Goal: Communication & Community: Share content

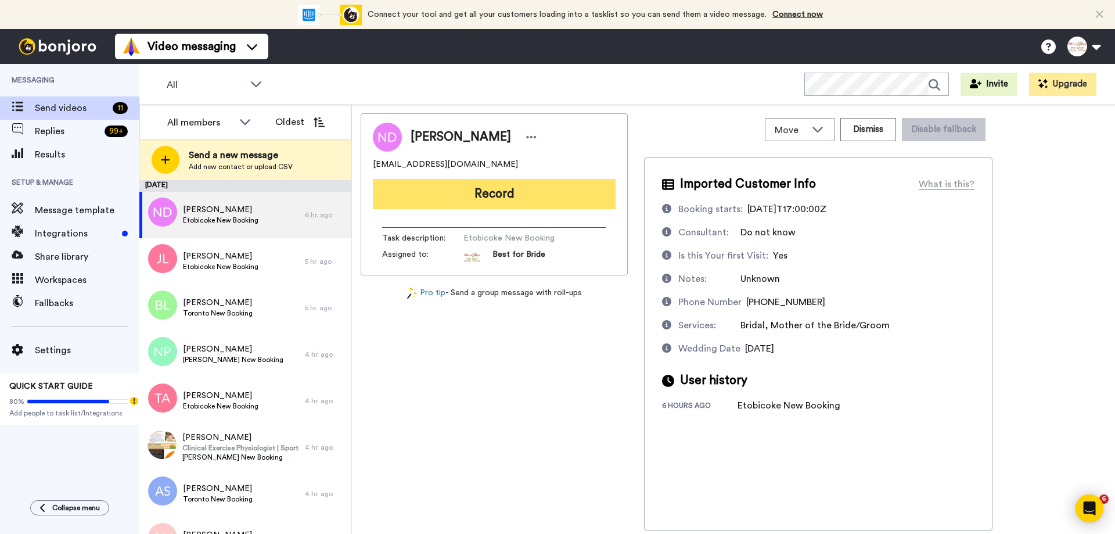
click at [454, 193] on button "Record" at bounding box center [494, 194] width 243 height 30
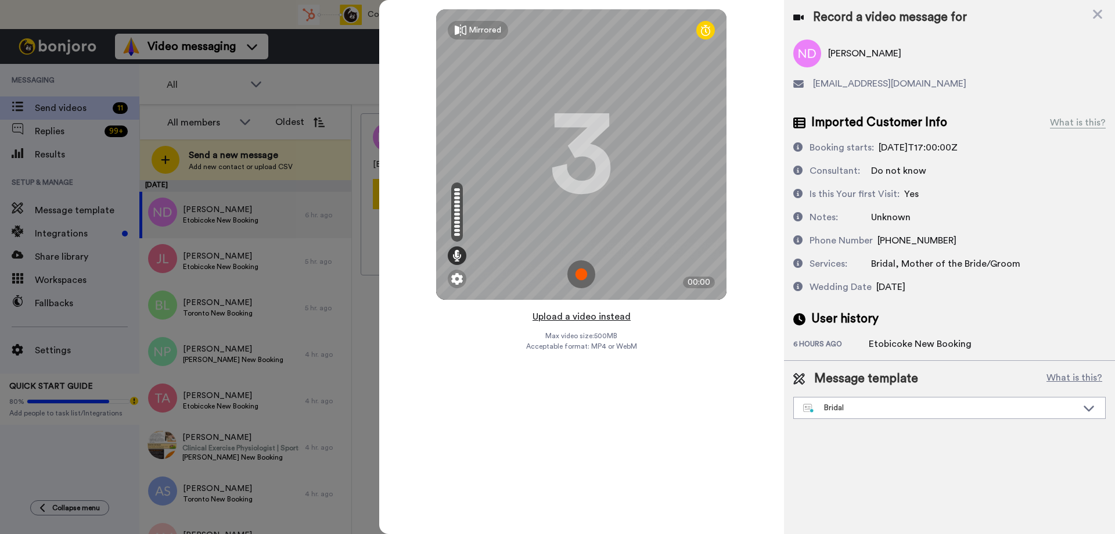
click at [580, 316] on button "Upload a video instead" at bounding box center [581, 316] width 105 height 15
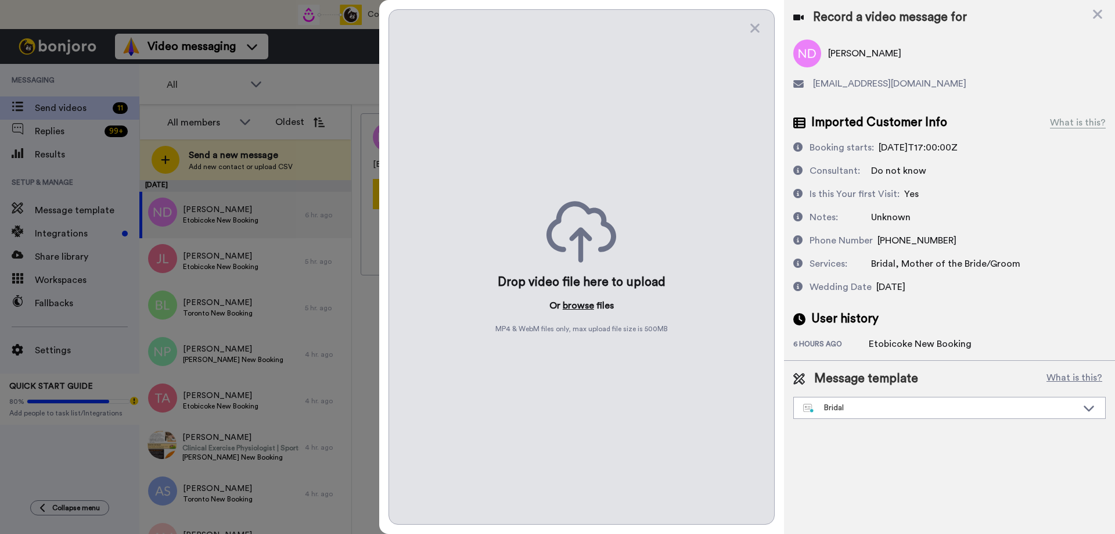
click at [574, 305] on button "browse" at bounding box center [578, 305] width 31 height 14
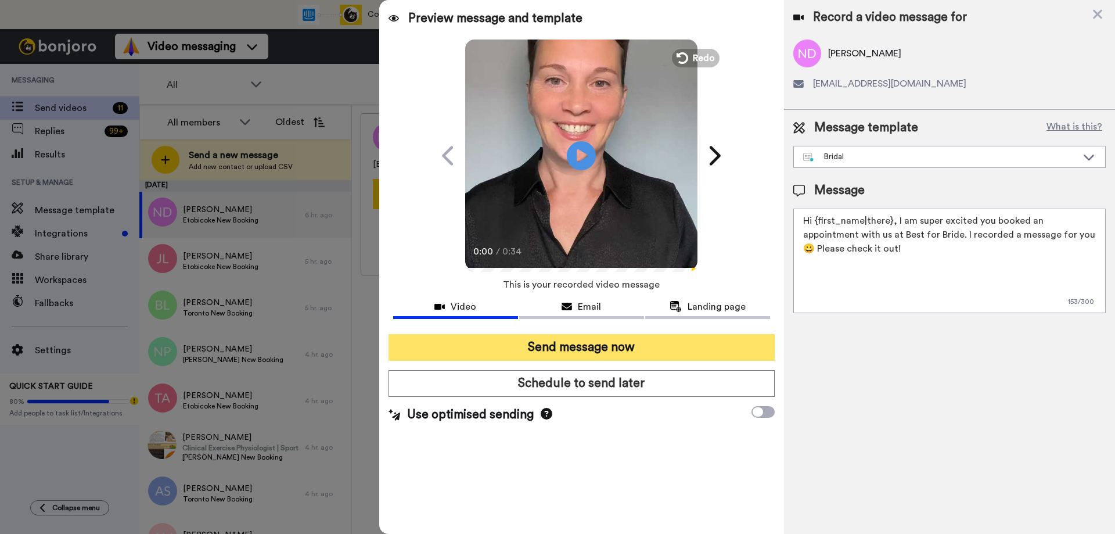
click at [550, 342] on button "Send message now" at bounding box center [581, 347] width 386 height 27
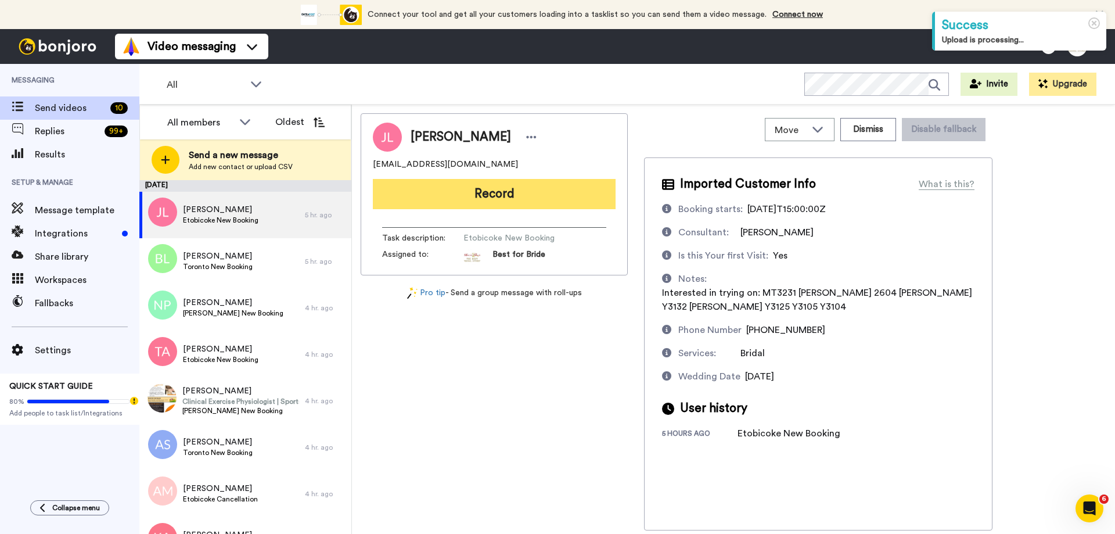
click at [502, 197] on button "Record" at bounding box center [494, 194] width 243 height 30
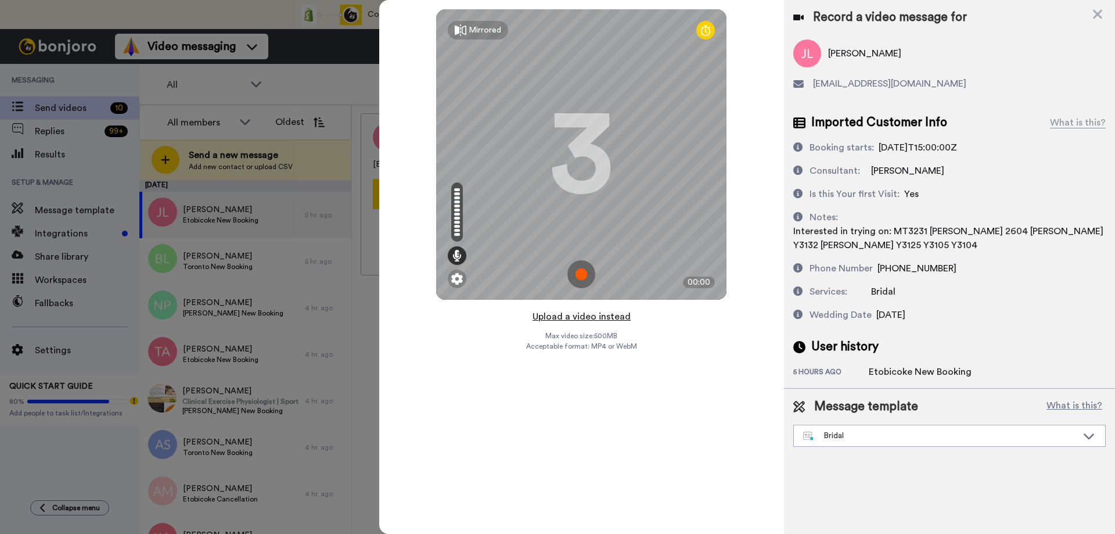
click at [574, 315] on button "Upload a video instead" at bounding box center [581, 316] width 105 height 15
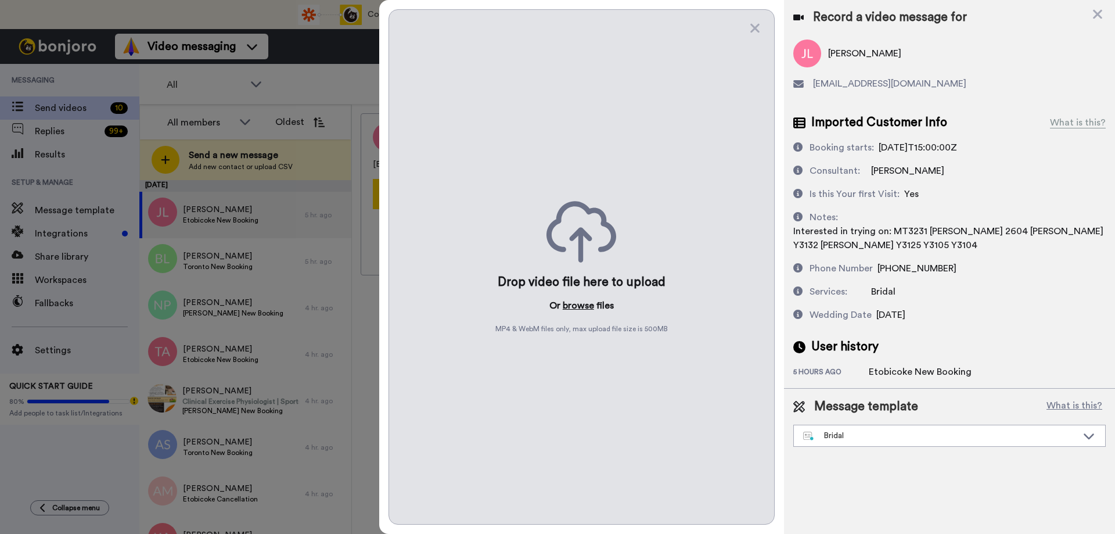
click at [581, 307] on button "browse" at bounding box center [578, 305] width 31 height 14
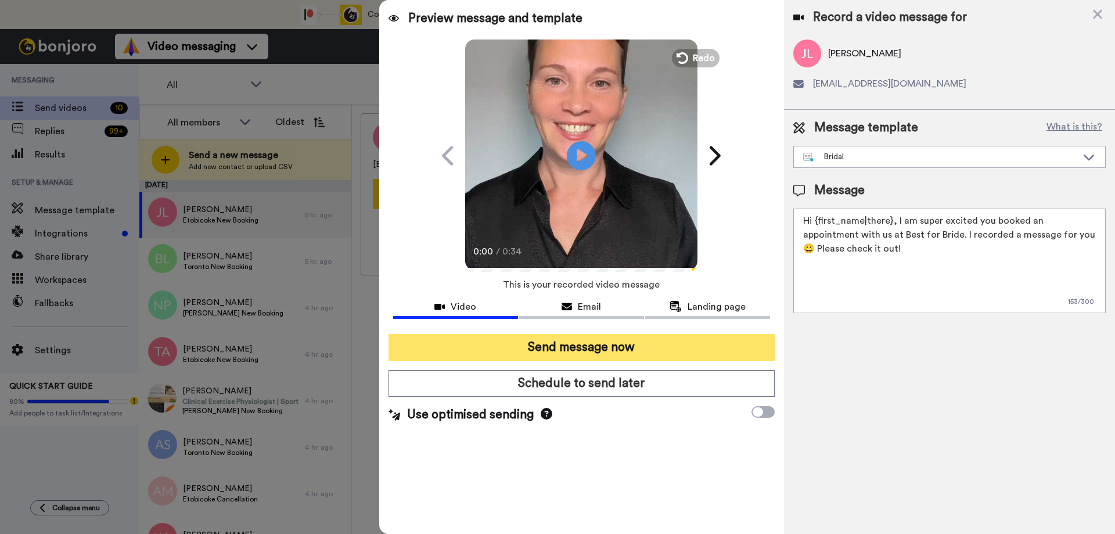
click at [586, 347] on button "Send message now" at bounding box center [581, 347] width 386 height 27
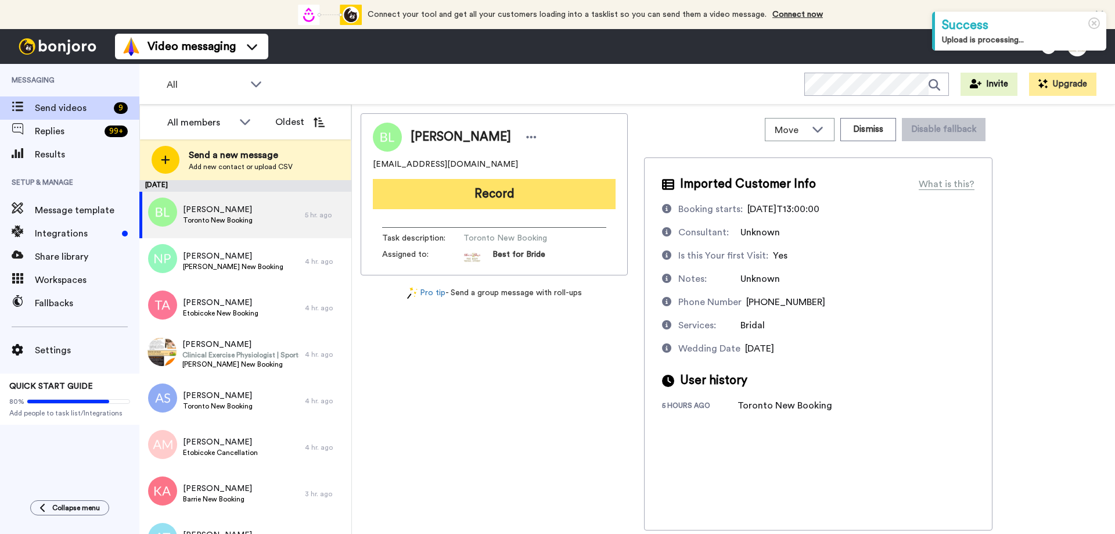
click at [519, 197] on button "Record" at bounding box center [494, 194] width 243 height 30
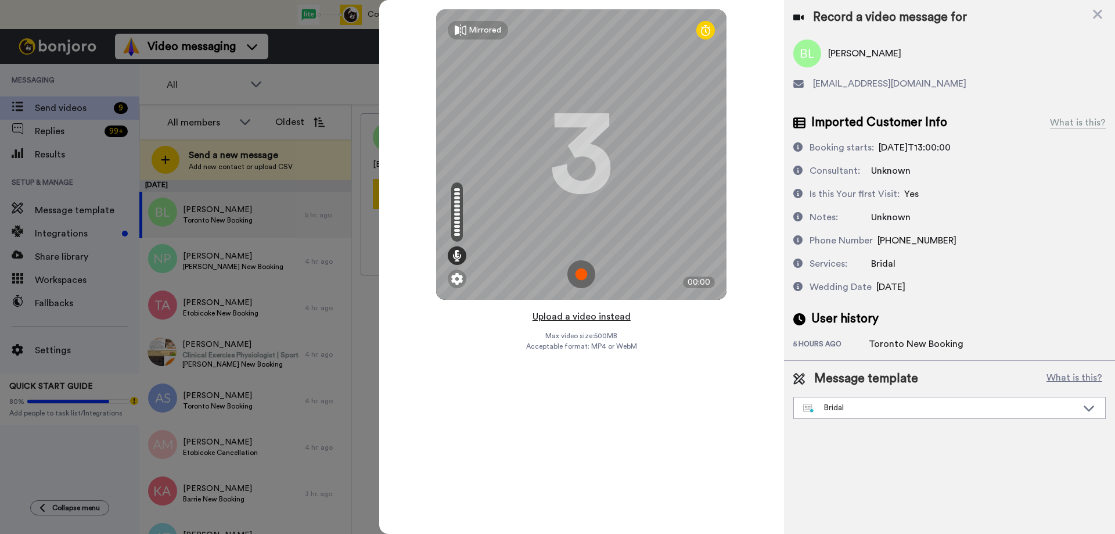
click at [582, 318] on button "Upload a video instead" at bounding box center [581, 316] width 105 height 15
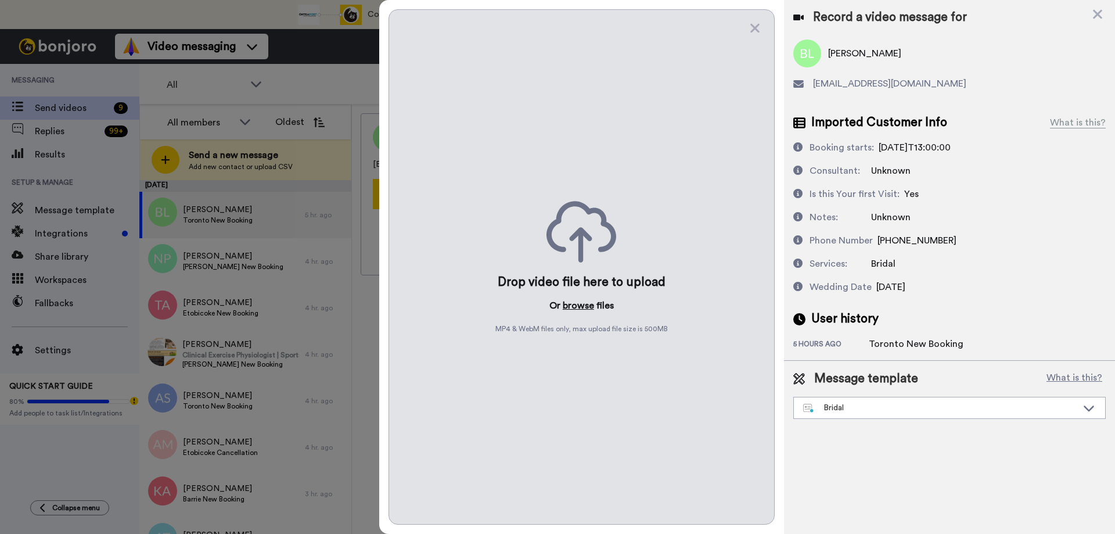
click at [585, 304] on button "browse" at bounding box center [578, 305] width 31 height 14
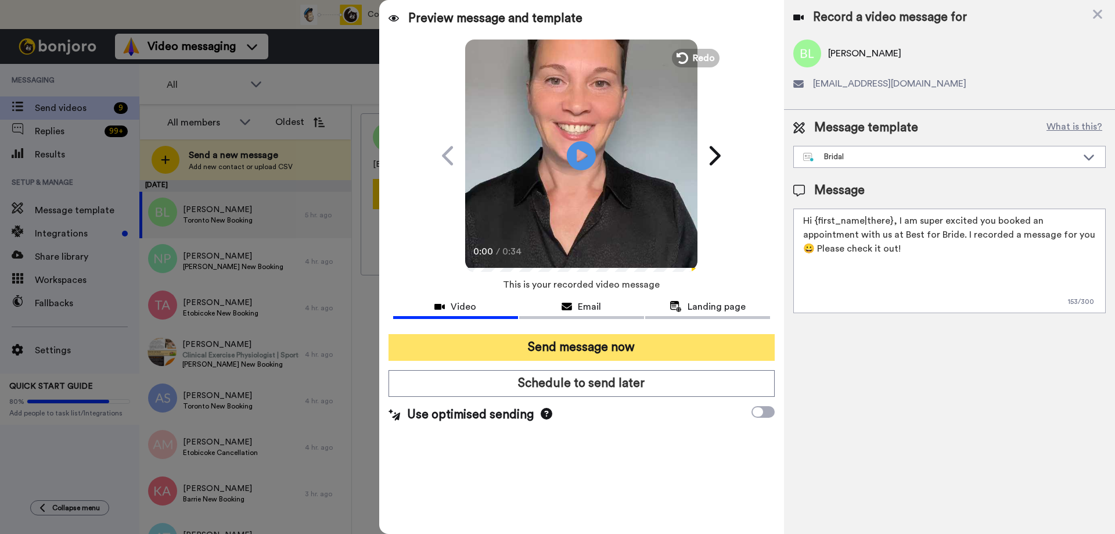
click at [568, 341] on button "Send message now" at bounding box center [581, 347] width 386 height 27
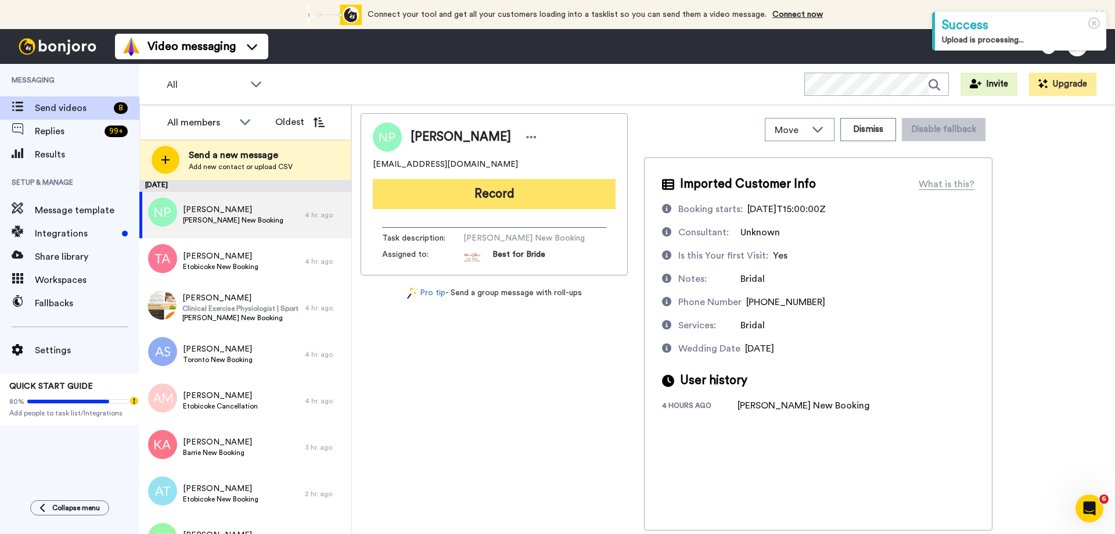
click at [523, 193] on button "Record" at bounding box center [494, 194] width 243 height 30
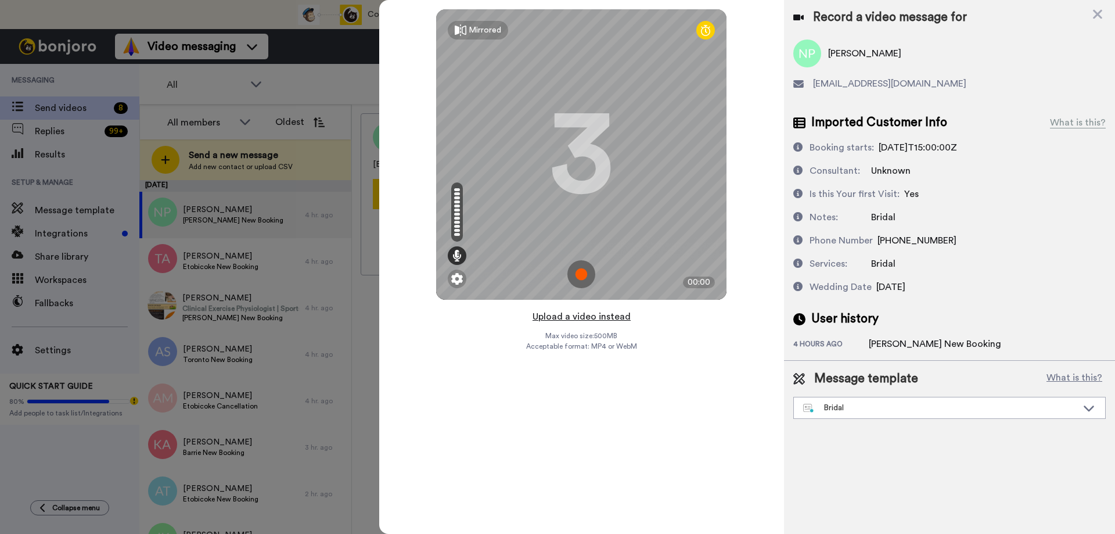
click at [586, 319] on button "Upload a video instead" at bounding box center [581, 316] width 105 height 15
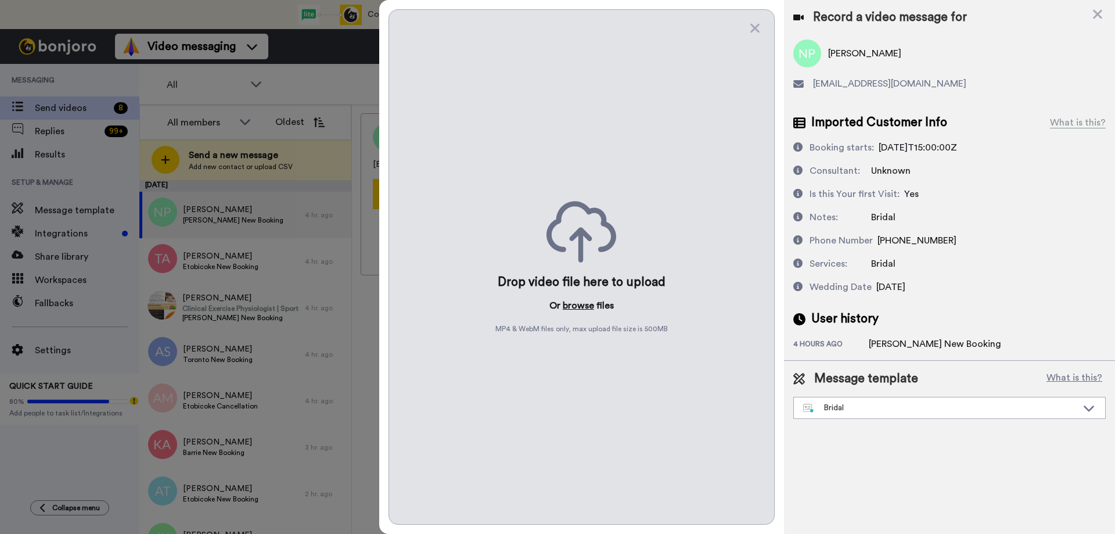
click at [577, 304] on button "browse" at bounding box center [578, 305] width 31 height 14
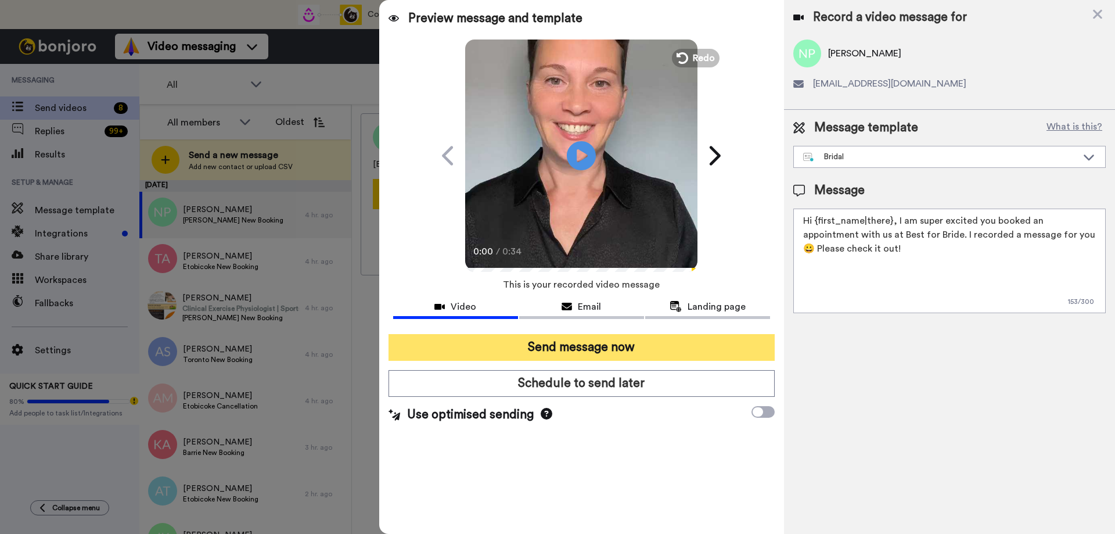
click at [559, 349] on button "Send message now" at bounding box center [581, 347] width 386 height 27
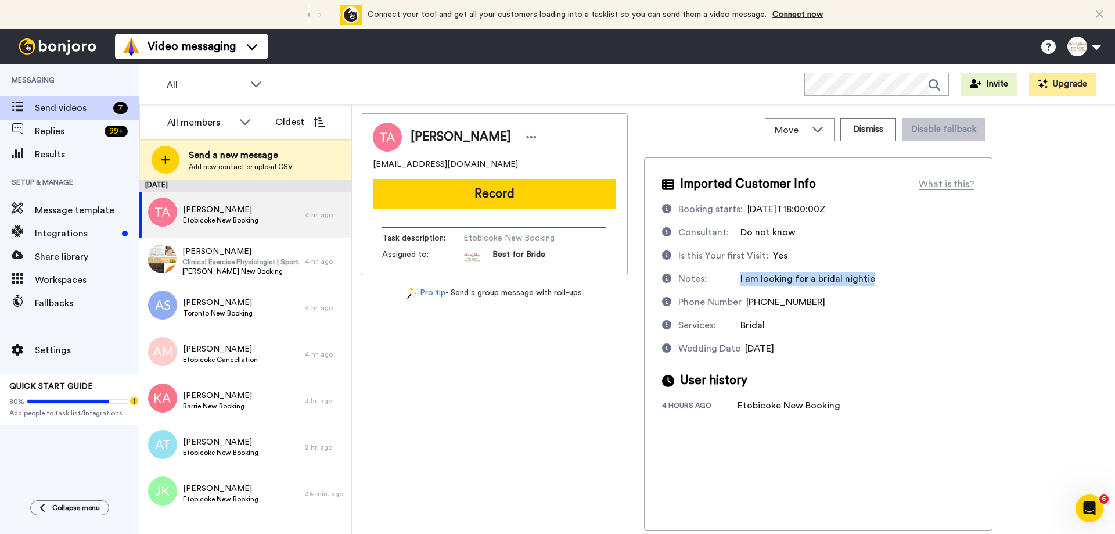
drag, startPoint x: 870, startPoint y: 278, endPoint x: 739, endPoint y: 276, distance: 131.2
click at [739, 276] on div "Notes: I am looking for a bridal nightie" at bounding box center [818, 279] width 312 height 14
click at [870, 127] on button "Dismiss" at bounding box center [868, 129] width 56 height 23
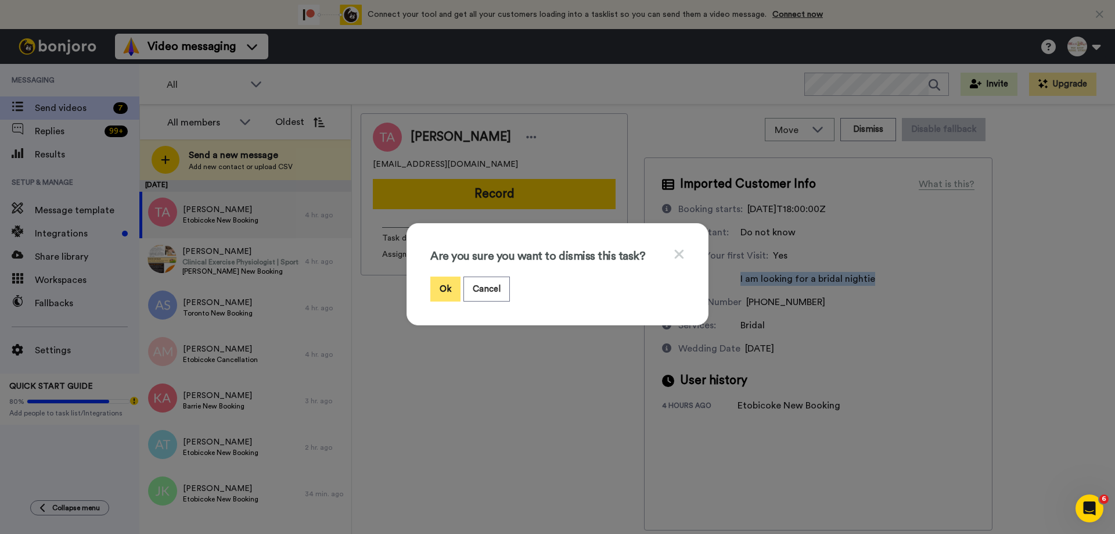
click at [441, 292] on button "Ok" at bounding box center [445, 288] width 30 height 25
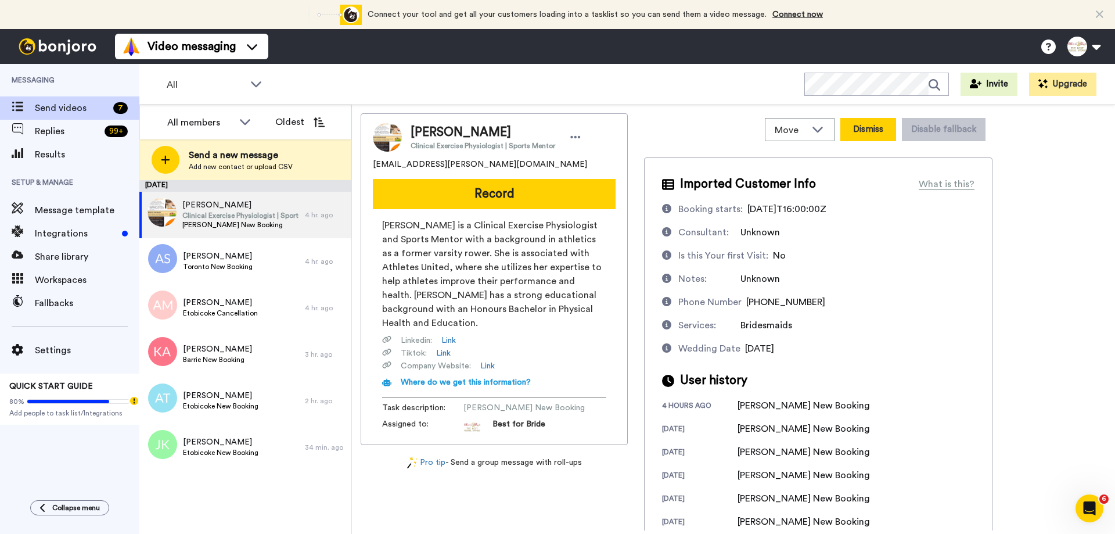
click at [885, 129] on button "Dismiss" at bounding box center [868, 129] width 56 height 23
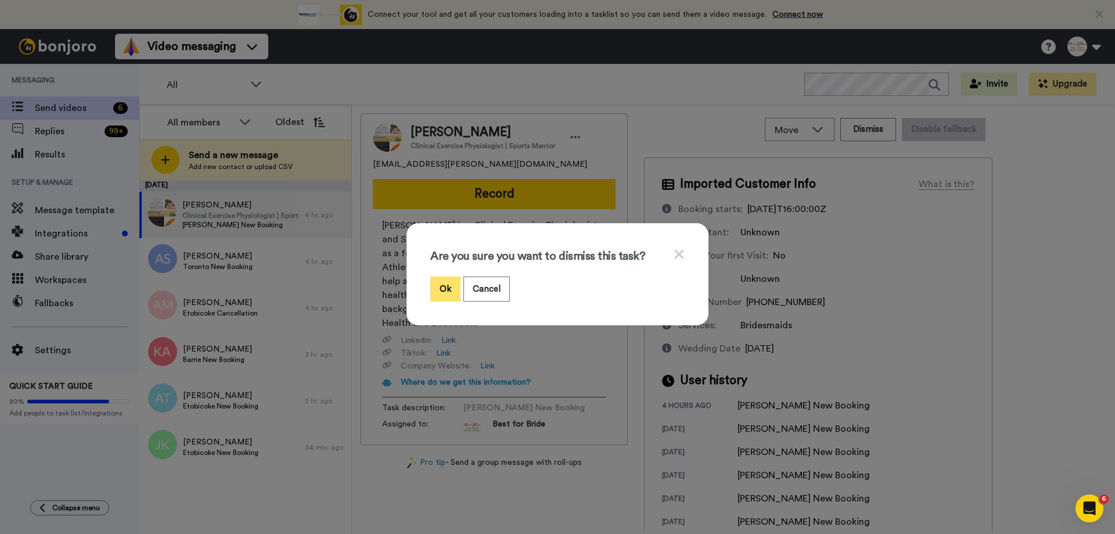
click at [434, 290] on button "Ok" at bounding box center [445, 288] width 30 height 25
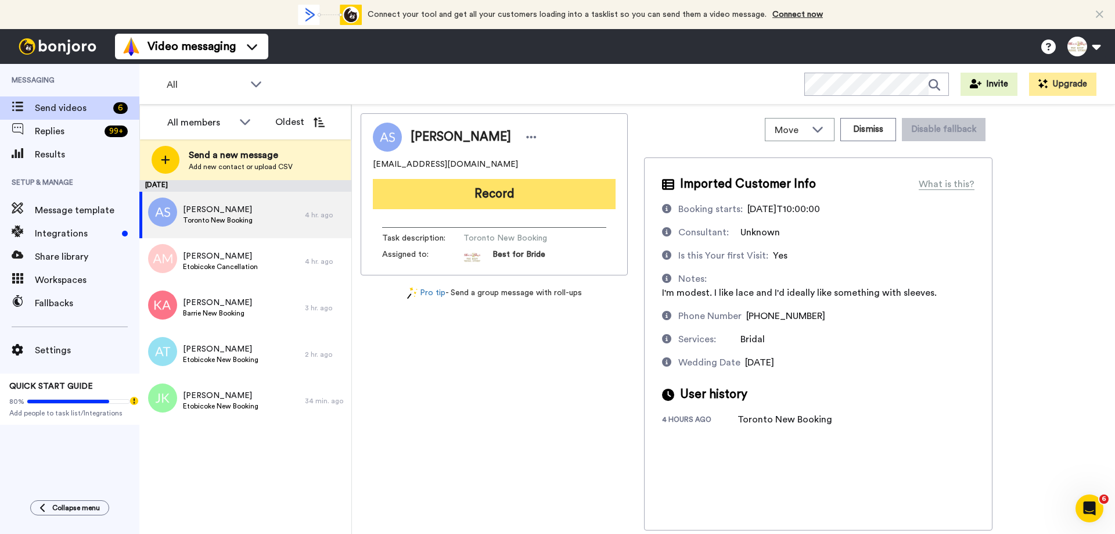
click at [470, 192] on button "Record" at bounding box center [494, 194] width 243 height 30
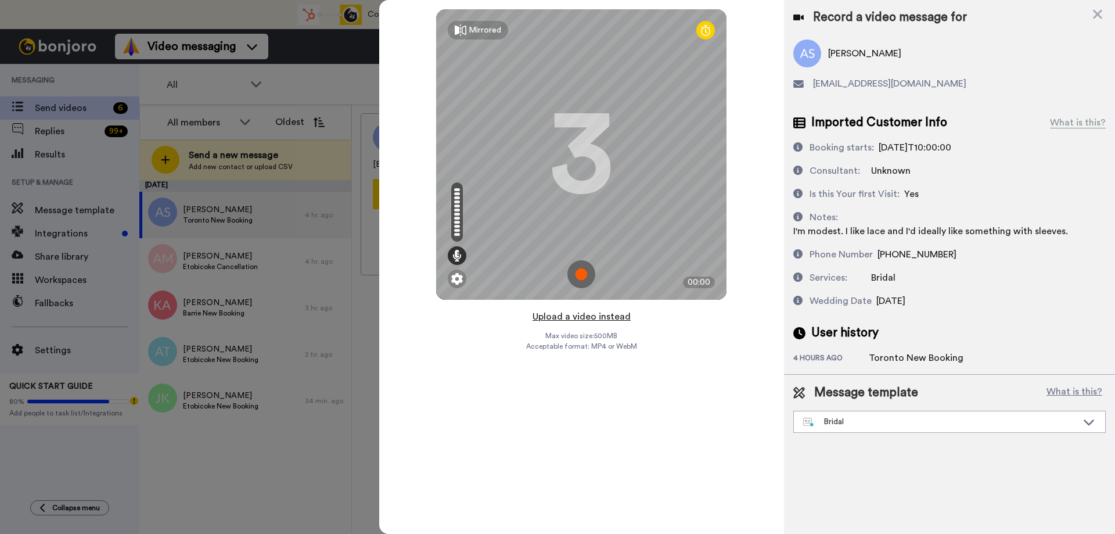
click at [577, 318] on button "Upload a video instead" at bounding box center [581, 316] width 105 height 15
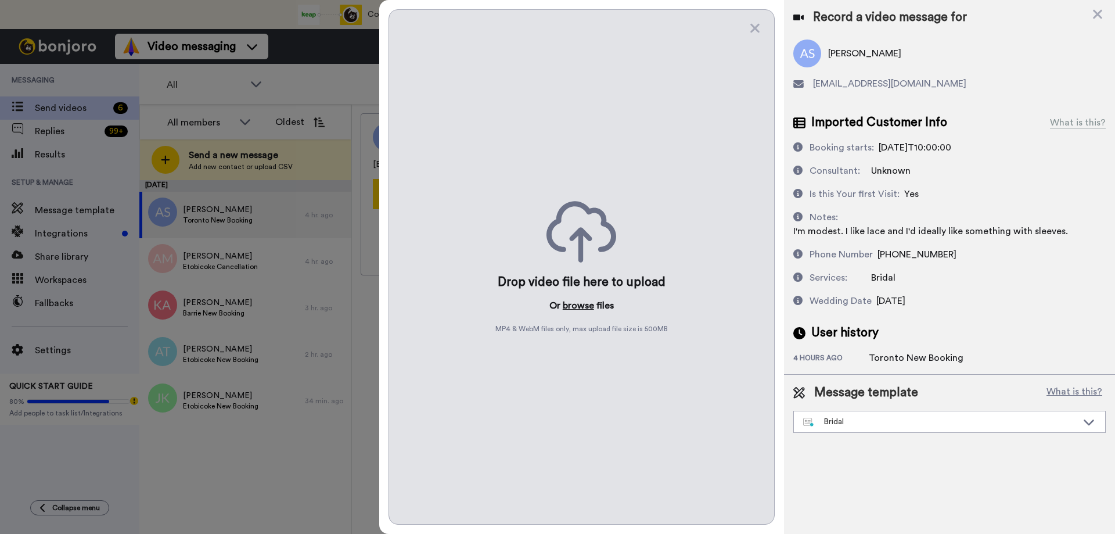
click at [579, 304] on button "browse" at bounding box center [578, 305] width 31 height 14
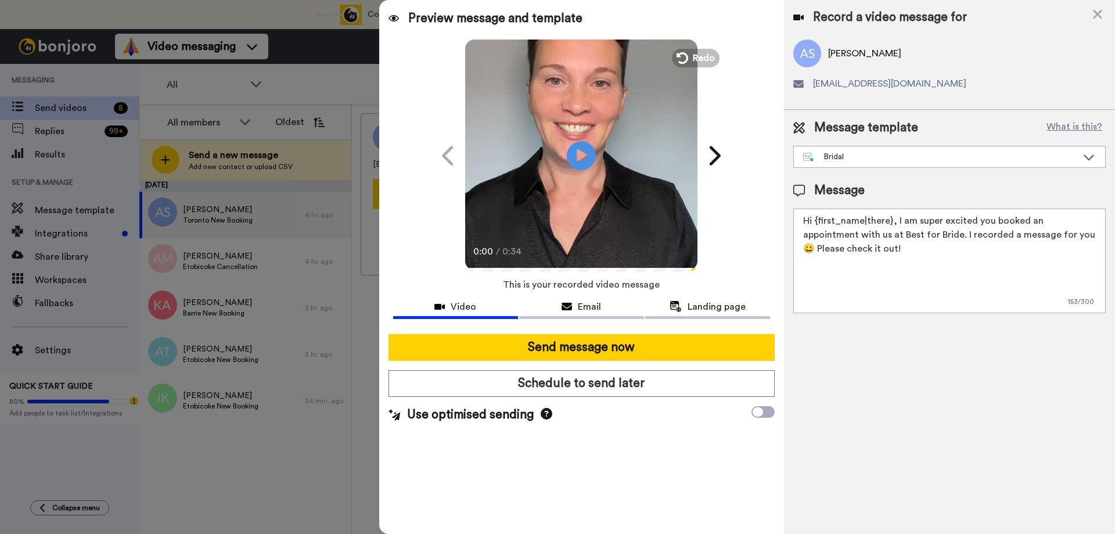
click at [581, 337] on button "Send message now" at bounding box center [581, 347] width 386 height 27
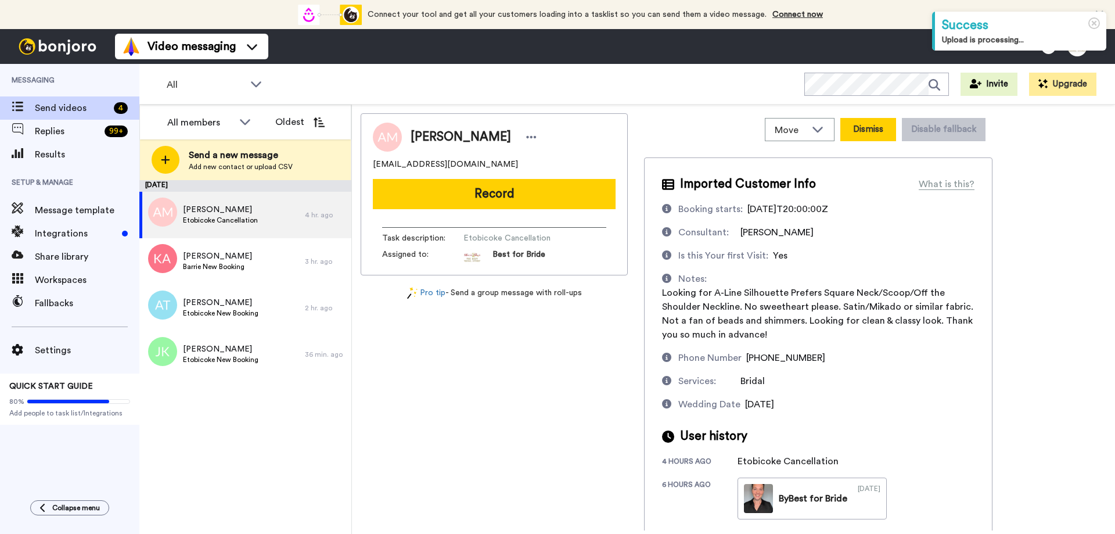
click at [865, 132] on button "Dismiss" at bounding box center [868, 129] width 56 height 23
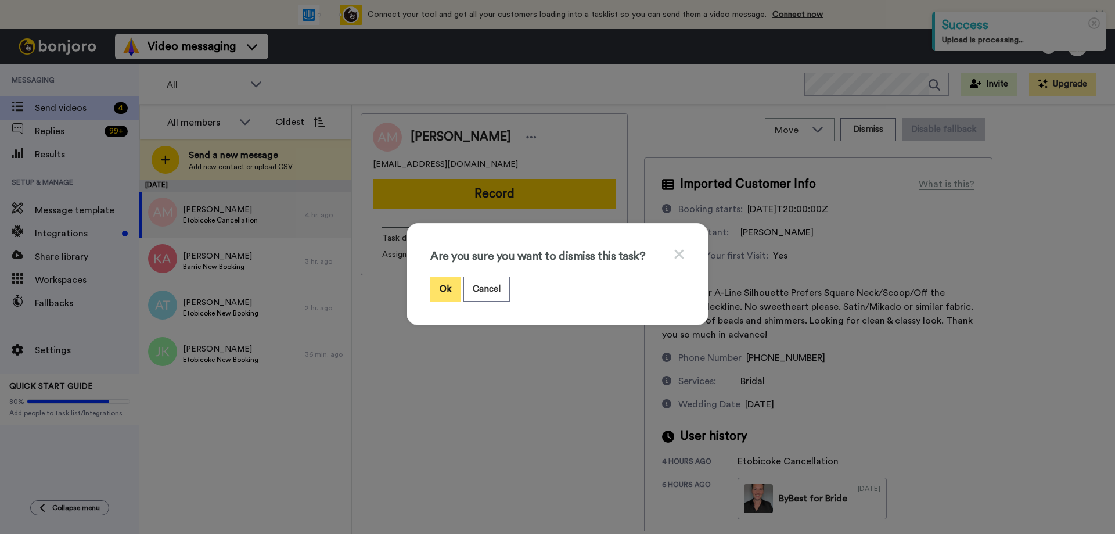
click at [439, 289] on button "Ok" at bounding box center [445, 288] width 30 height 25
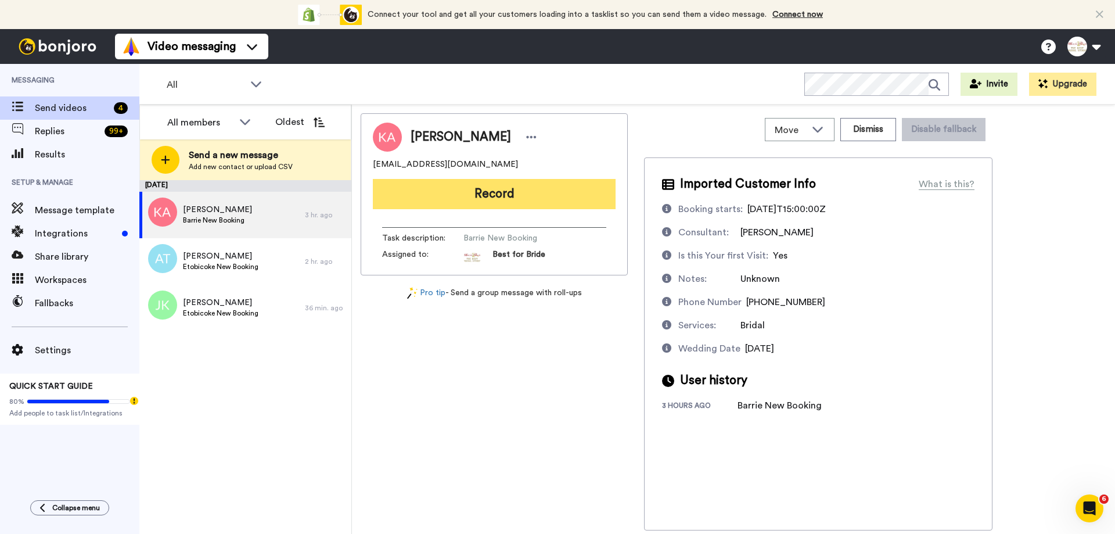
click at [524, 204] on button "Record" at bounding box center [494, 194] width 243 height 30
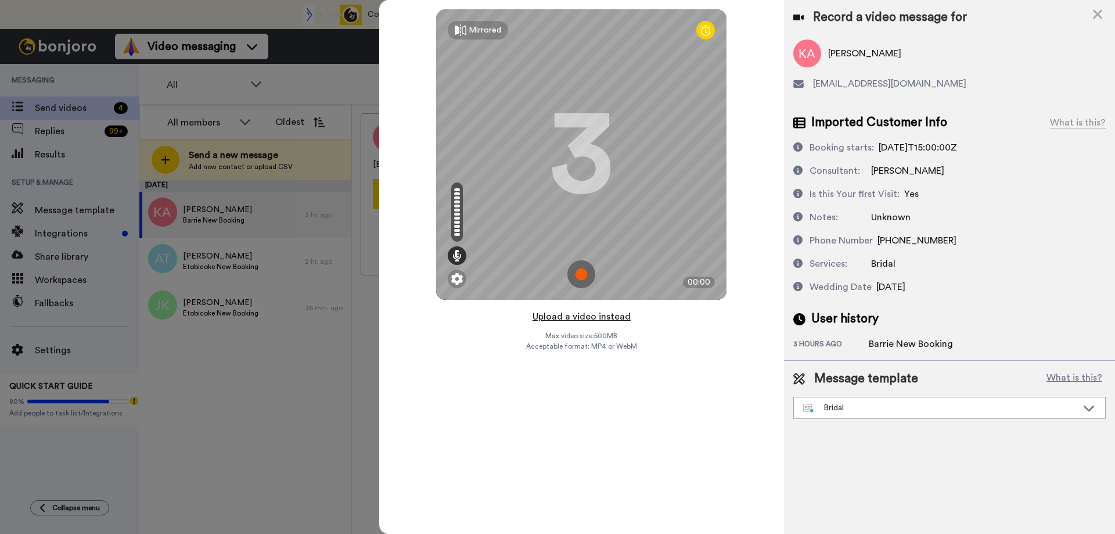
click at [567, 320] on button "Upload a video instead" at bounding box center [581, 316] width 105 height 15
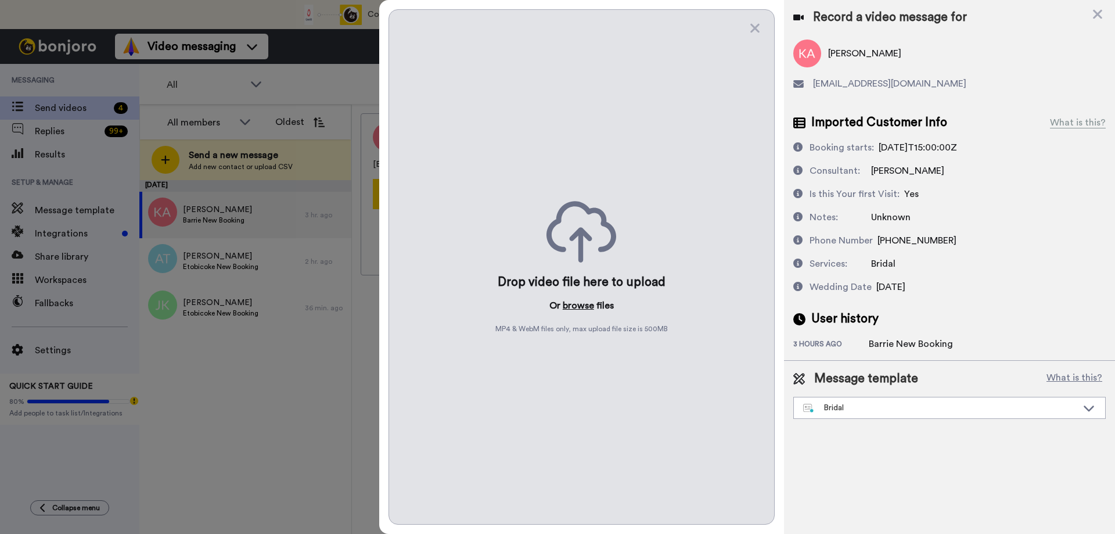
click at [581, 306] on button "browse" at bounding box center [578, 305] width 31 height 14
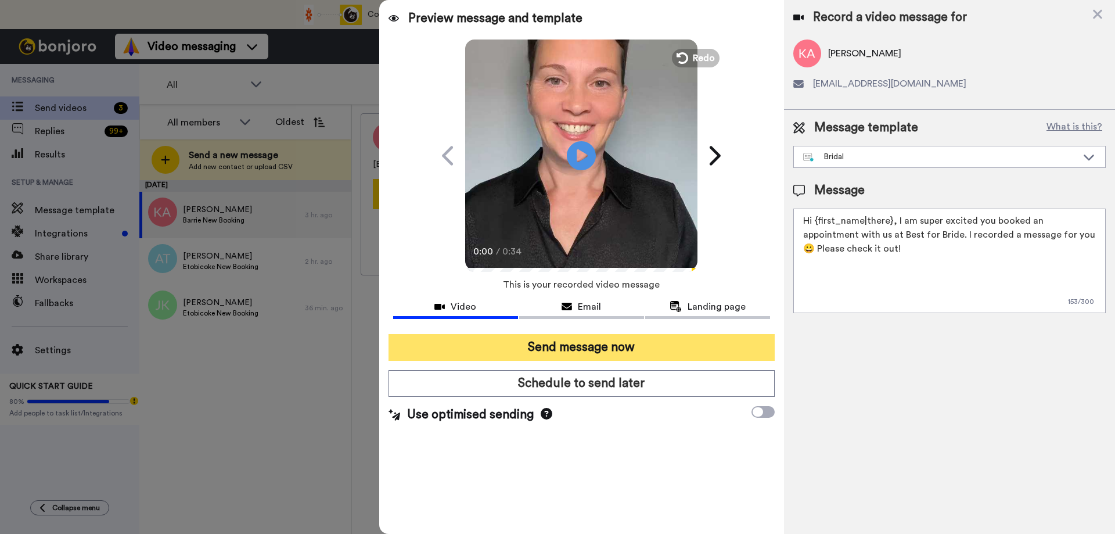
click at [551, 344] on button "Send message now" at bounding box center [581, 347] width 386 height 27
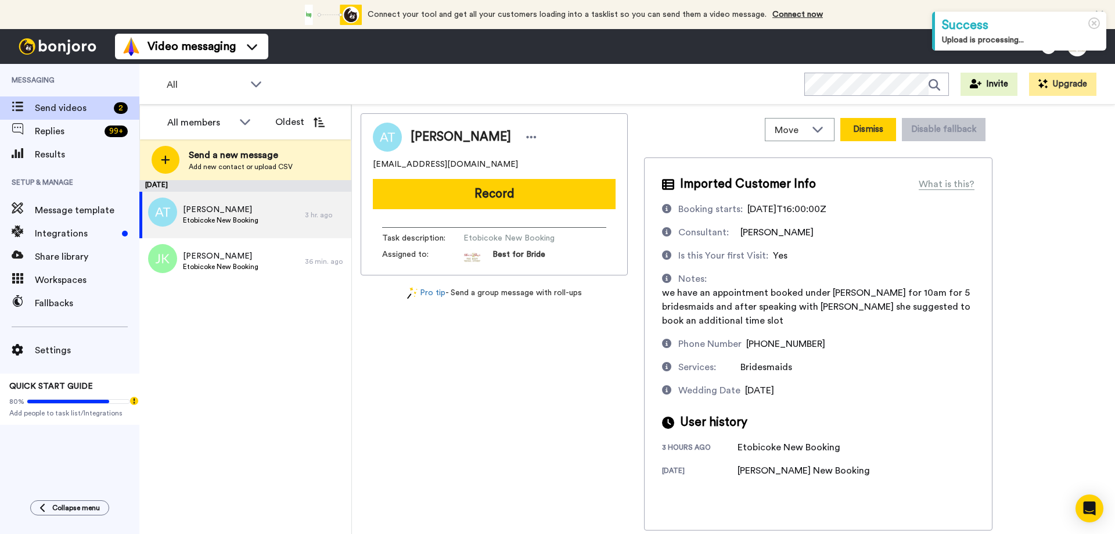
click at [880, 139] on button "Dismiss" at bounding box center [868, 129] width 56 height 23
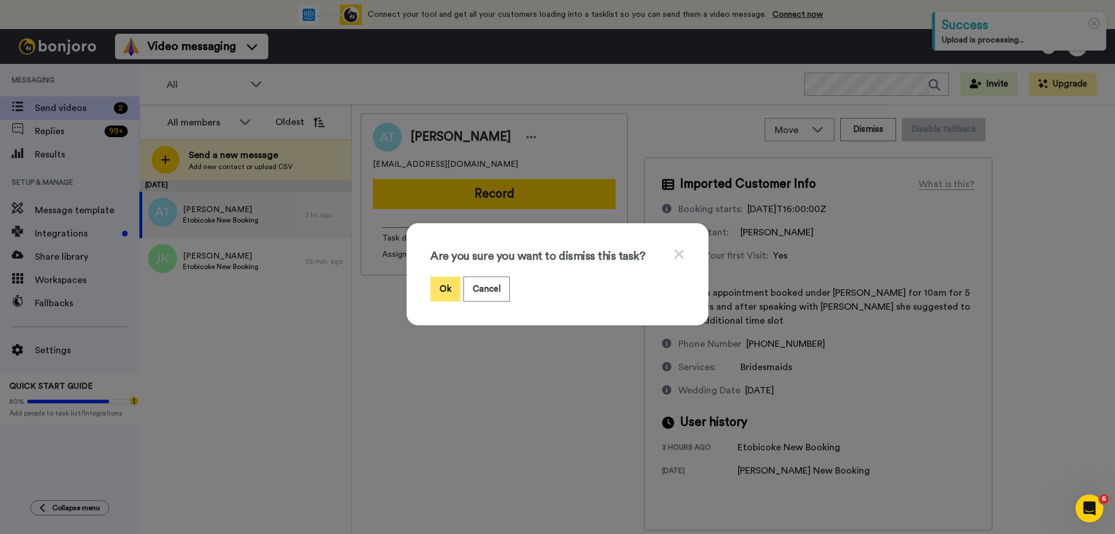
click at [451, 296] on button "Ok" at bounding box center [445, 288] width 30 height 25
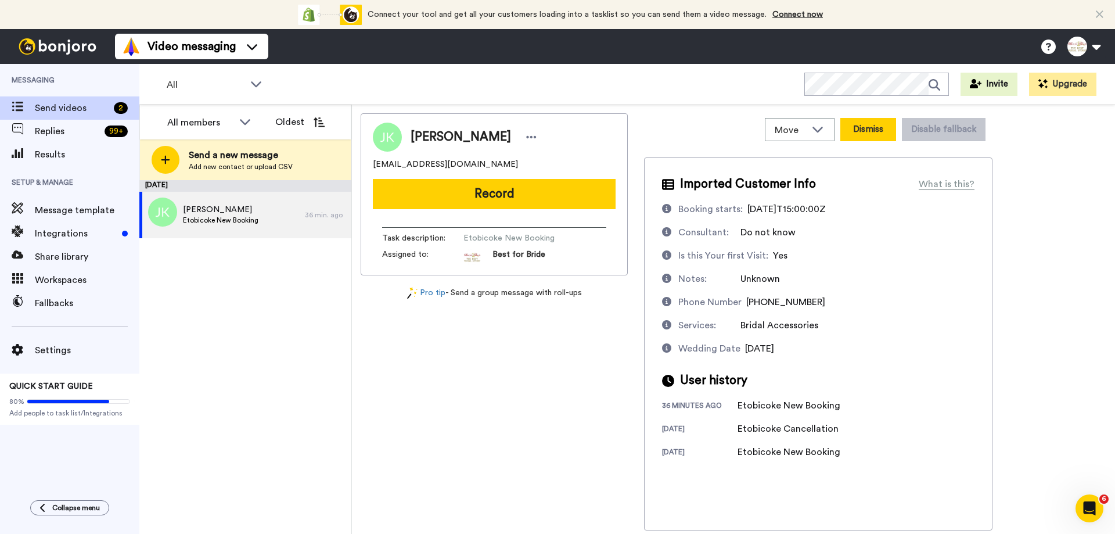
click at [884, 128] on button "Dismiss" at bounding box center [868, 129] width 56 height 23
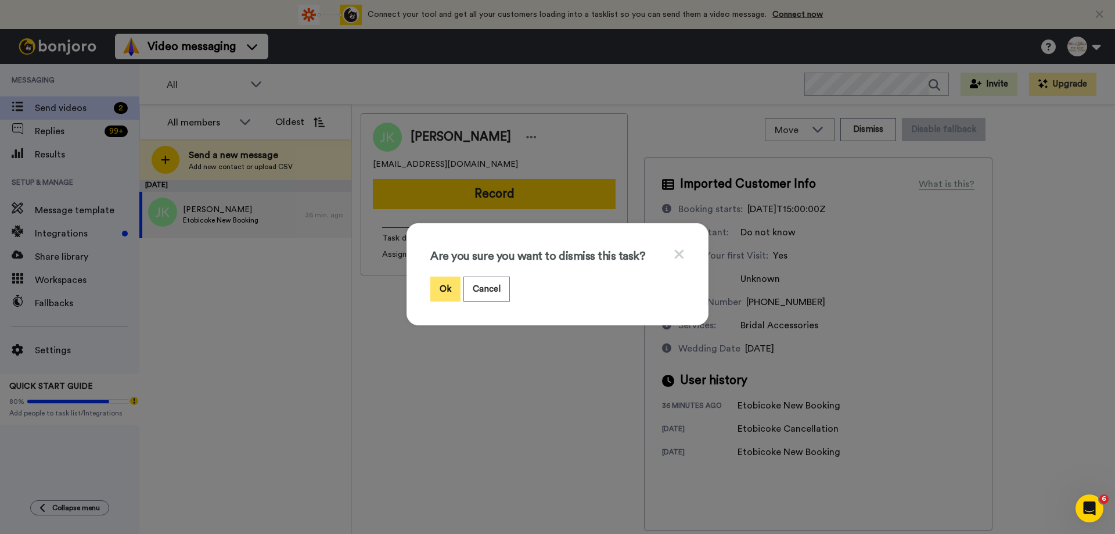
click at [430, 288] on button "Ok" at bounding box center [445, 288] width 30 height 25
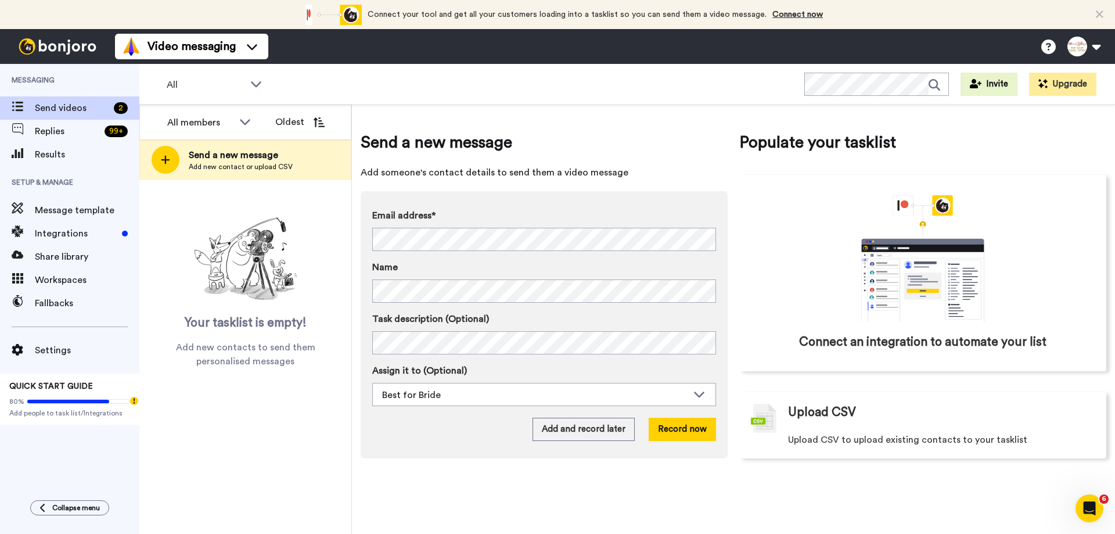
click at [704, 87] on div "All WORKSPACES View all All Default Task List + Add a new workspace Invite Upgr…" at bounding box center [627, 84] width 976 height 41
click at [167, 227] on div "Your tasklist is empty! Add new contacts to send them personalised messages" at bounding box center [245, 291] width 212 height 156
